Goal: Transaction & Acquisition: Purchase product/service

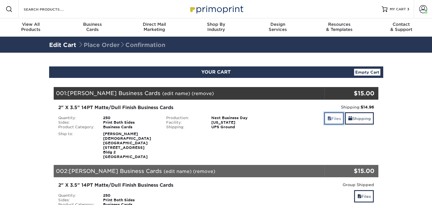
click at [331, 119] on link "Files" at bounding box center [334, 118] width 20 height 12
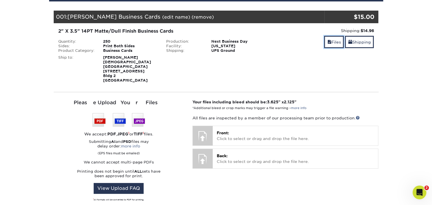
scroll to position [86, 0]
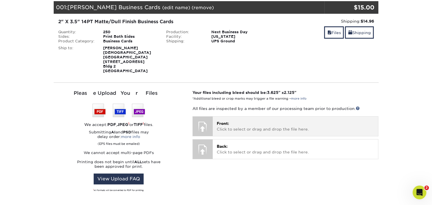
click at [202, 121] on div at bounding box center [203, 126] width 20 height 20
click at [244, 121] on p "Front: Click to select or drag and drop the file here." at bounding box center [295, 126] width 157 height 12
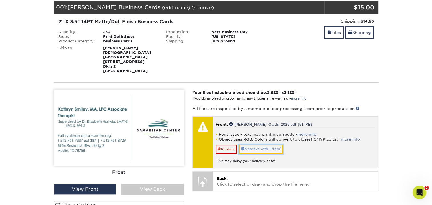
click at [267, 145] on link "Approve with Errors *" at bounding box center [261, 148] width 44 height 9
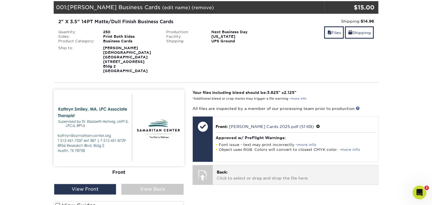
click at [233, 170] on p "Back: Click to select or drag and drop the file here." at bounding box center [295, 175] width 157 height 12
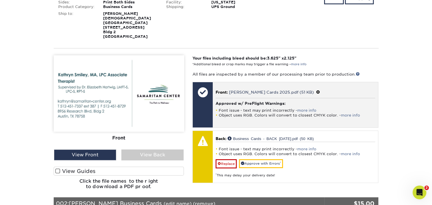
scroll to position [171, 0]
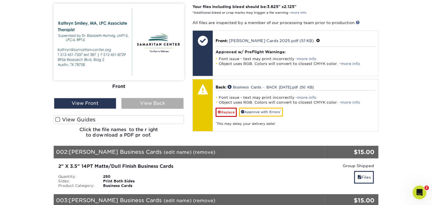
click at [157, 98] on div "View Back" at bounding box center [152, 103] width 62 height 11
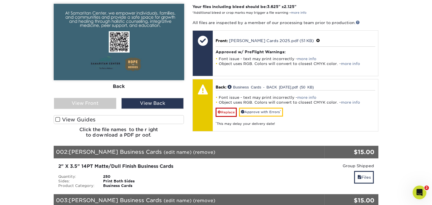
scroll to position [143, 0]
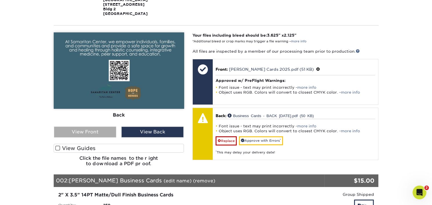
click at [88, 127] on div "View Front" at bounding box center [85, 131] width 62 height 11
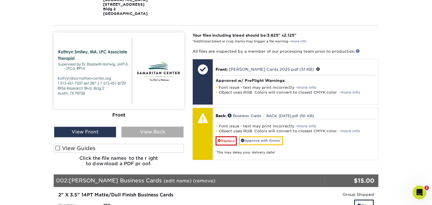
click at [150, 126] on div "View Back" at bounding box center [152, 131] width 62 height 11
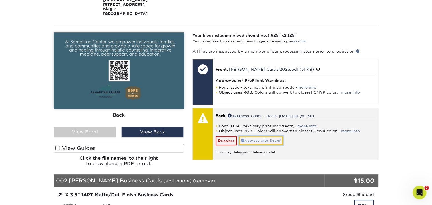
click at [268, 137] on link "Approve with Errors *" at bounding box center [261, 140] width 44 height 9
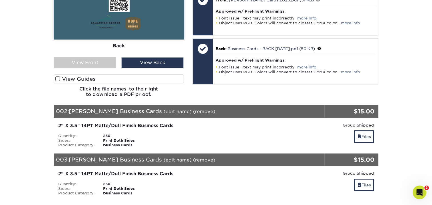
scroll to position [229, 0]
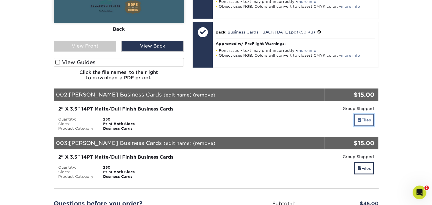
click at [368, 117] on link "Files" at bounding box center [364, 119] width 20 height 12
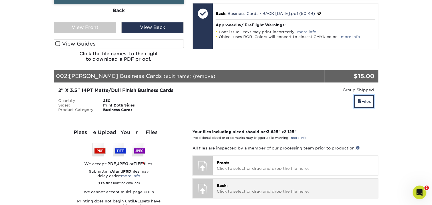
scroll to position [314, 0]
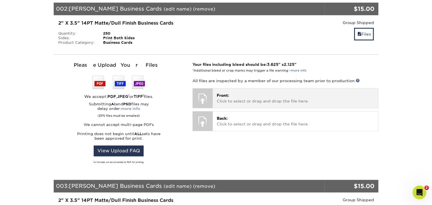
click at [250, 94] on p "Front: Click to select or drag and drop the file here." at bounding box center [295, 98] width 157 height 12
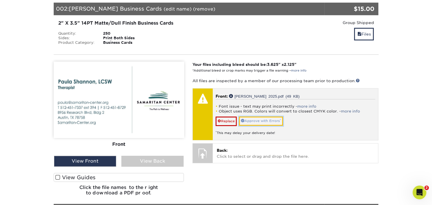
click at [272, 116] on link "Approve with Errors *" at bounding box center [261, 120] width 44 height 9
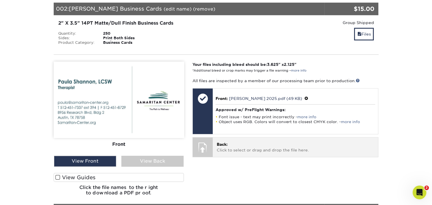
click at [279, 141] on p "Back: Click to select or drag and drop the file here." at bounding box center [295, 147] width 157 height 12
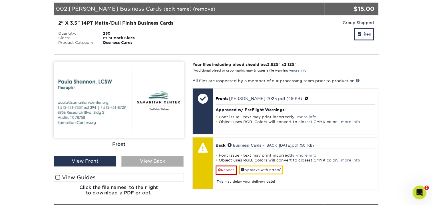
click at [146, 155] on div "View Back" at bounding box center [152, 160] width 62 height 11
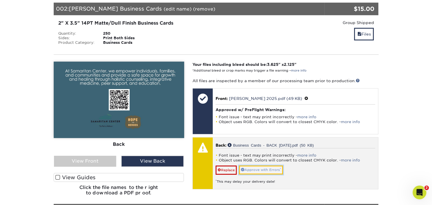
click at [272, 165] on link "Approve with Errors *" at bounding box center [261, 169] width 44 height 9
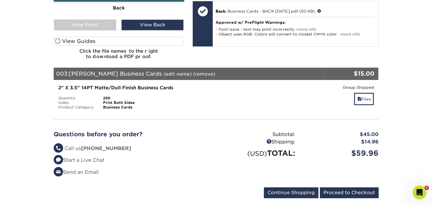
scroll to position [486, 0]
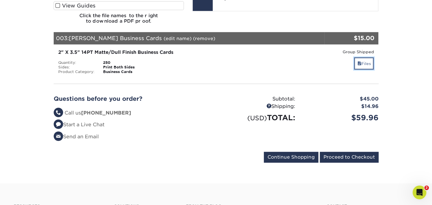
click at [368, 57] on link "Files" at bounding box center [364, 63] width 20 height 12
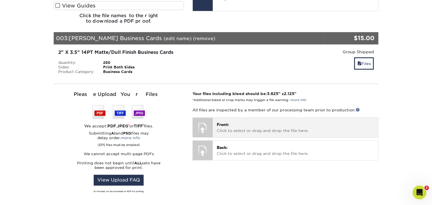
click at [246, 121] on p "Front: Click to select or drag and drop the file here." at bounding box center [295, 127] width 157 height 12
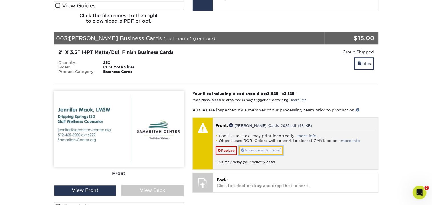
click at [269, 146] on link "Approve with Errors *" at bounding box center [261, 150] width 44 height 9
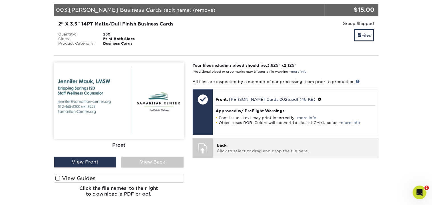
scroll to position [514, 0]
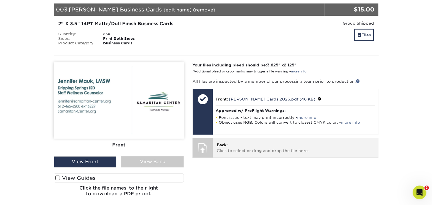
click at [292, 142] on p "Back: Click to select or drag and drop the file here." at bounding box center [295, 148] width 157 height 12
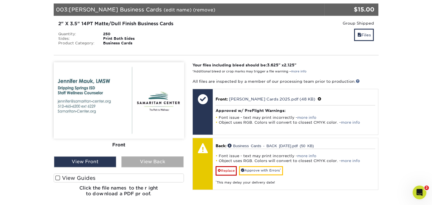
drag, startPoint x: 147, startPoint y: 155, endPoint x: 150, endPoint y: 154, distance: 3.2
click at [147, 156] on div "View Back" at bounding box center [152, 161] width 62 height 11
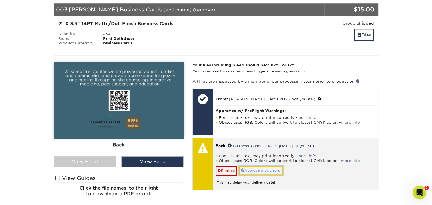
click at [268, 166] on link "Approve with Errors *" at bounding box center [261, 170] width 44 height 9
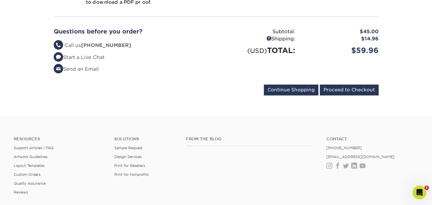
scroll to position [715, 0]
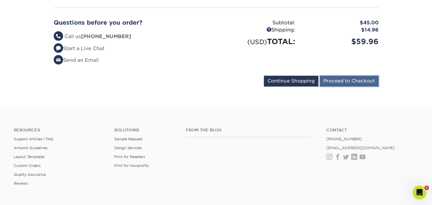
click at [357, 75] on input "Proceed to Checkout" at bounding box center [349, 80] width 59 height 11
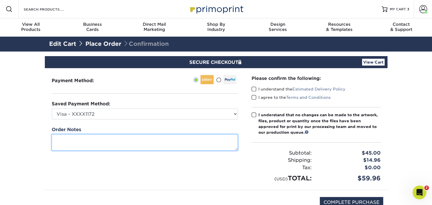
click at [202, 142] on textarea at bounding box center [145, 142] width 186 height 16
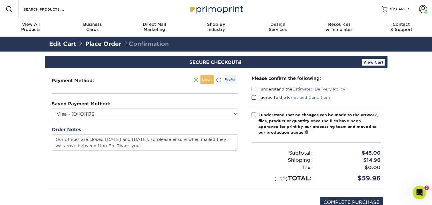
type textarea "Our offices are closed [DATE] and [DATE], so please ensure when mailed they wil…"
click at [255, 88] on span at bounding box center [254, 88] width 5 height 5
click at [0, 0] on input "I understand the Estimated Delivery Policy" at bounding box center [0, 0] width 0 height 0
click at [254, 97] on span at bounding box center [254, 97] width 5 height 5
click at [0, 0] on input "I agree to the Terms and Conditions" at bounding box center [0, 0] width 0 height 0
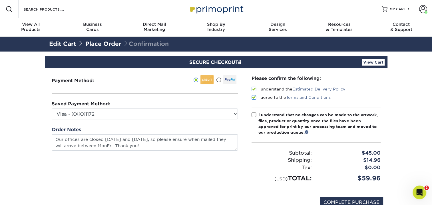
click at [254, 115] on span at bounding box center [254, 114] width 5 height 5
click at [0, 0] on input "I understand that no changes can be made to the artwork, files, product or quan…" at bounding box center [0, 0] width 0 height 0
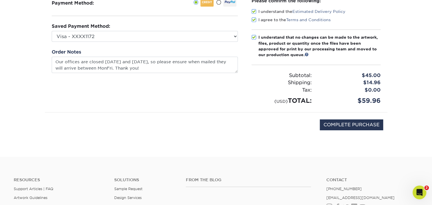
scroll to position [86, 0]
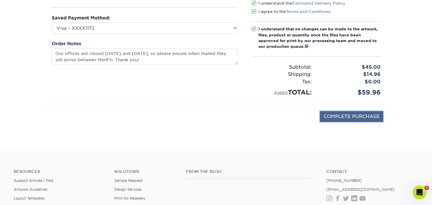
click at [350, 117] on input "COMPLETE PURCHASE" at bounding box center [351, 116] width 63 height 11
type input "PROCESSING, PLEASE WAIT..."
